Goal: Communication & Community: Participate in discussion

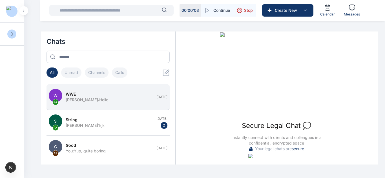
click at [123, 102] on div "[PERSON_NAME] : Hello" at bounding box center [109, 100] width 87 height 6
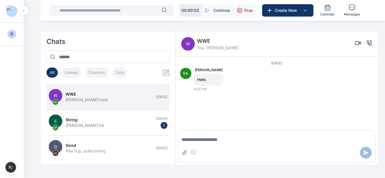
click at [371, 45] on icon "Voice call" at bounding box center [369, 43] width 5 height 5
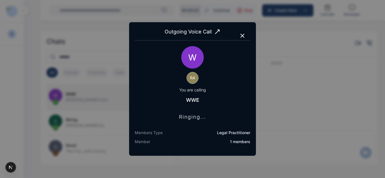
click at [241, 36] on icon "button" at bounding box center [242, 35] width 7 height 7
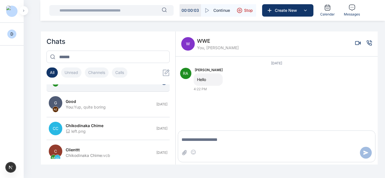
scroll to position [46, 0]
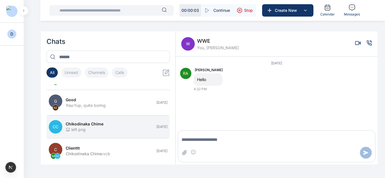
click at [117, 119] on button "CC Chikodinaka Chime left.png [DATE]" at bounding box center [107, 127] width 123 height 23
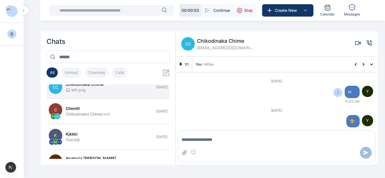
scroll to position [358, 0]
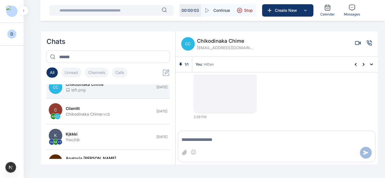
click at [204, 63] on span "HiDan" at bounding box center [209, 64] width 10 height 5
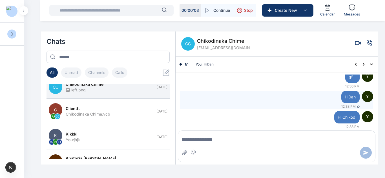
scroll to position [214, 0]
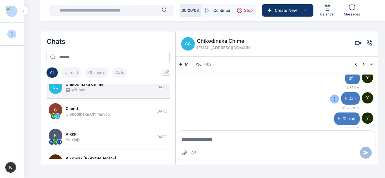
click at [332, 100] on icon at bounding box center [334, 99] width 5 height 5
click at [329, 109] on span "Unpin" at bounding box center [329, 110] width 11 height 6
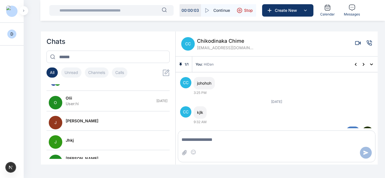
scroll to position [358, 0]
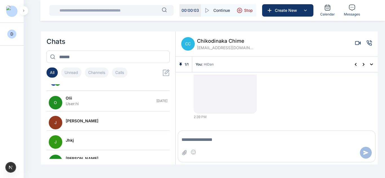
click at [362, 94] on div "CC 2:39 PM" at bounding box center [276, 71] width 193 height 97
click at [184, 154] on icon "Attach file" at bounding box center [184, 153] width 6 height 6
click at [203, 142] on textarea "Message input" at bounding box center [276, 139] width 197 height 11
click at [184, 151] on icon "Attach file" at bounding box center [184, 152] width 5 height 5
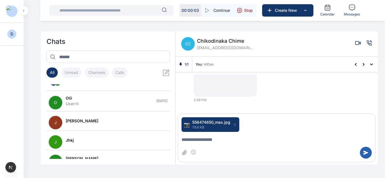
click at [364, 152] on icon "Send message" at bounding box center [366, 153] width 5 height 4
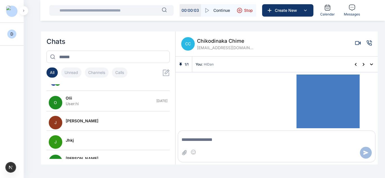
scroll to position [431, 0]
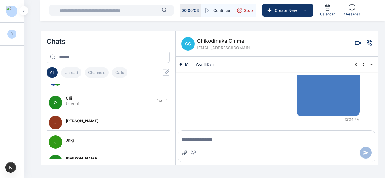
click at [186, 154] on icon "Attach file" at bounding box center [184, 153] width 6 height 6
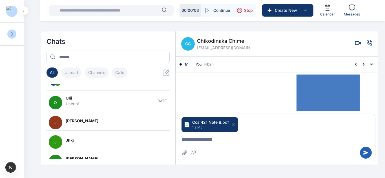
click at [366, 153] on icon "Send message" at bounding box center [366, 153] width 5 height 4
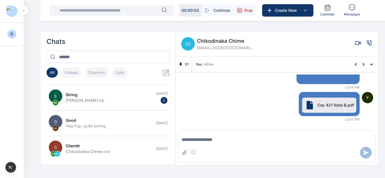
scroll to position [0, 0]
